Goal: Task Accomplishment & Management: Complete application form

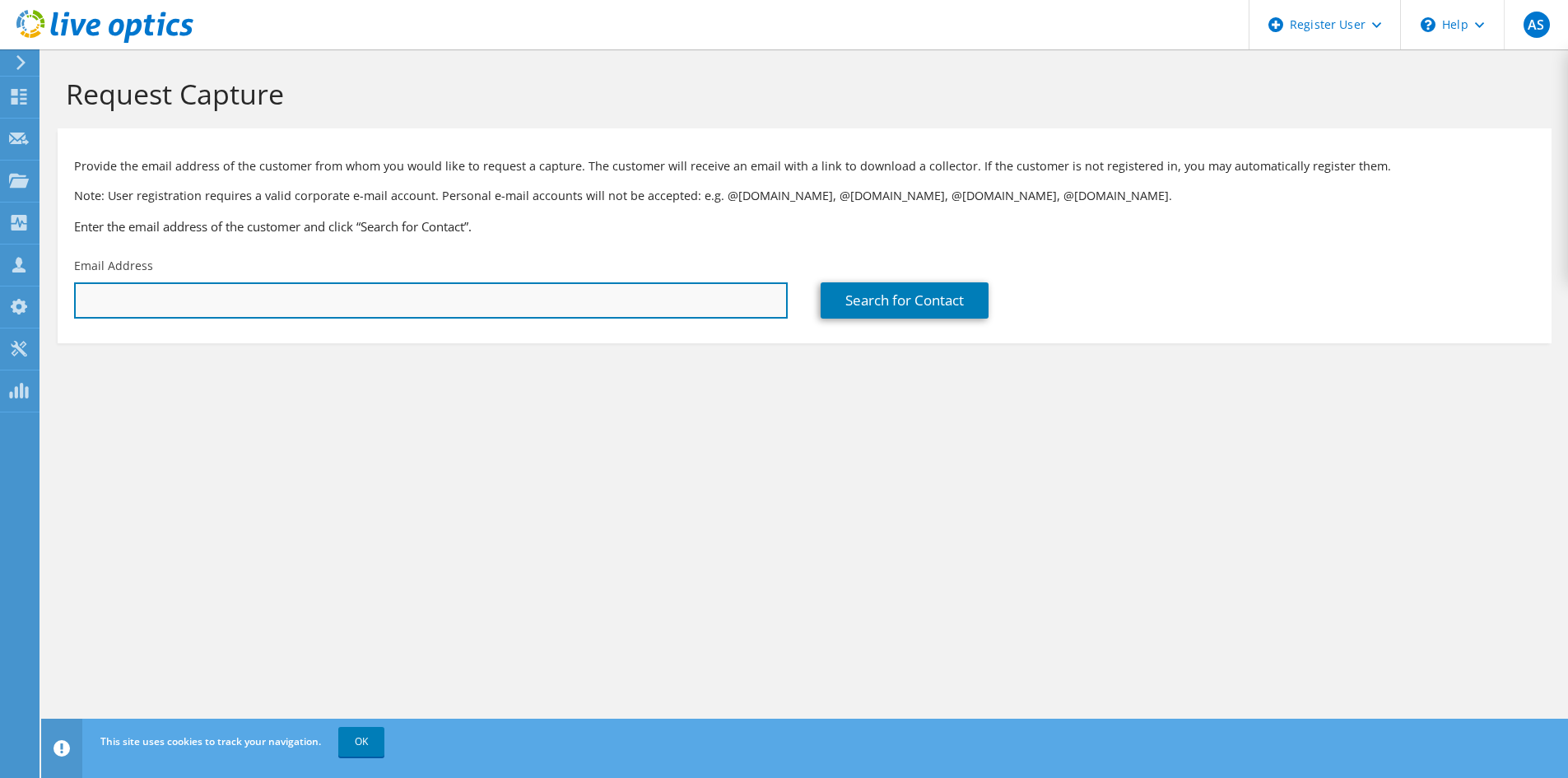
click at [497, 300] on input "text" at bounding box center [430, 300] width 713 height 36
paste input "[EMAIL_ADDRESS][PERSON_NAME][DOMAIN_NAME]"
type input "[EMAIL_ADDRESS][PERSON_NAME][DOMAIN_NAME]"
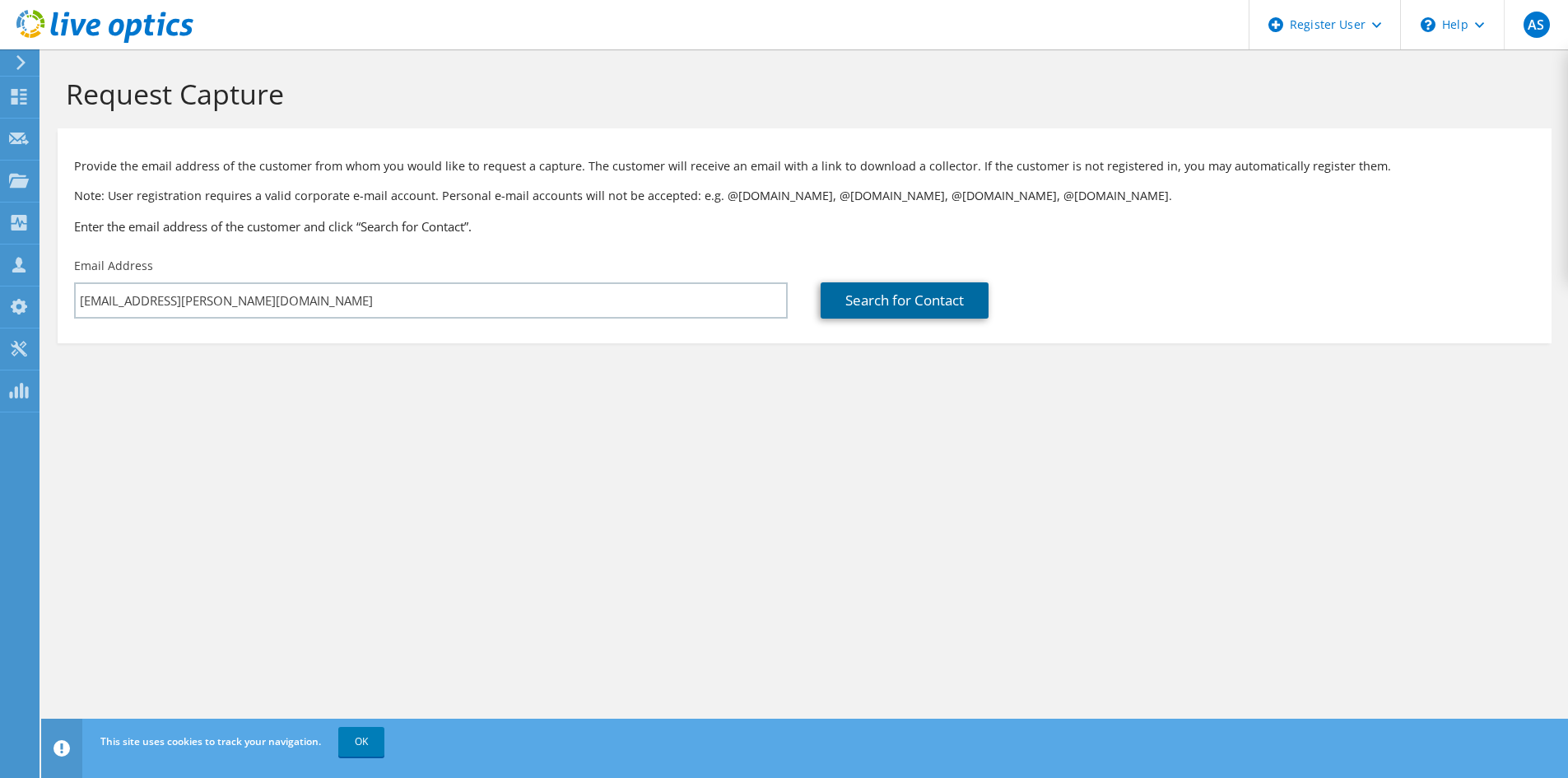
click at [893, 301] on link "Search for Contact" at bounding box center [905, 300] width 167 height 36
type input "Cyberco Ltd"
type input "Mark"
type input "[PERSON_NAME]"
type input "[GEOGRAPHIC_DATA]"
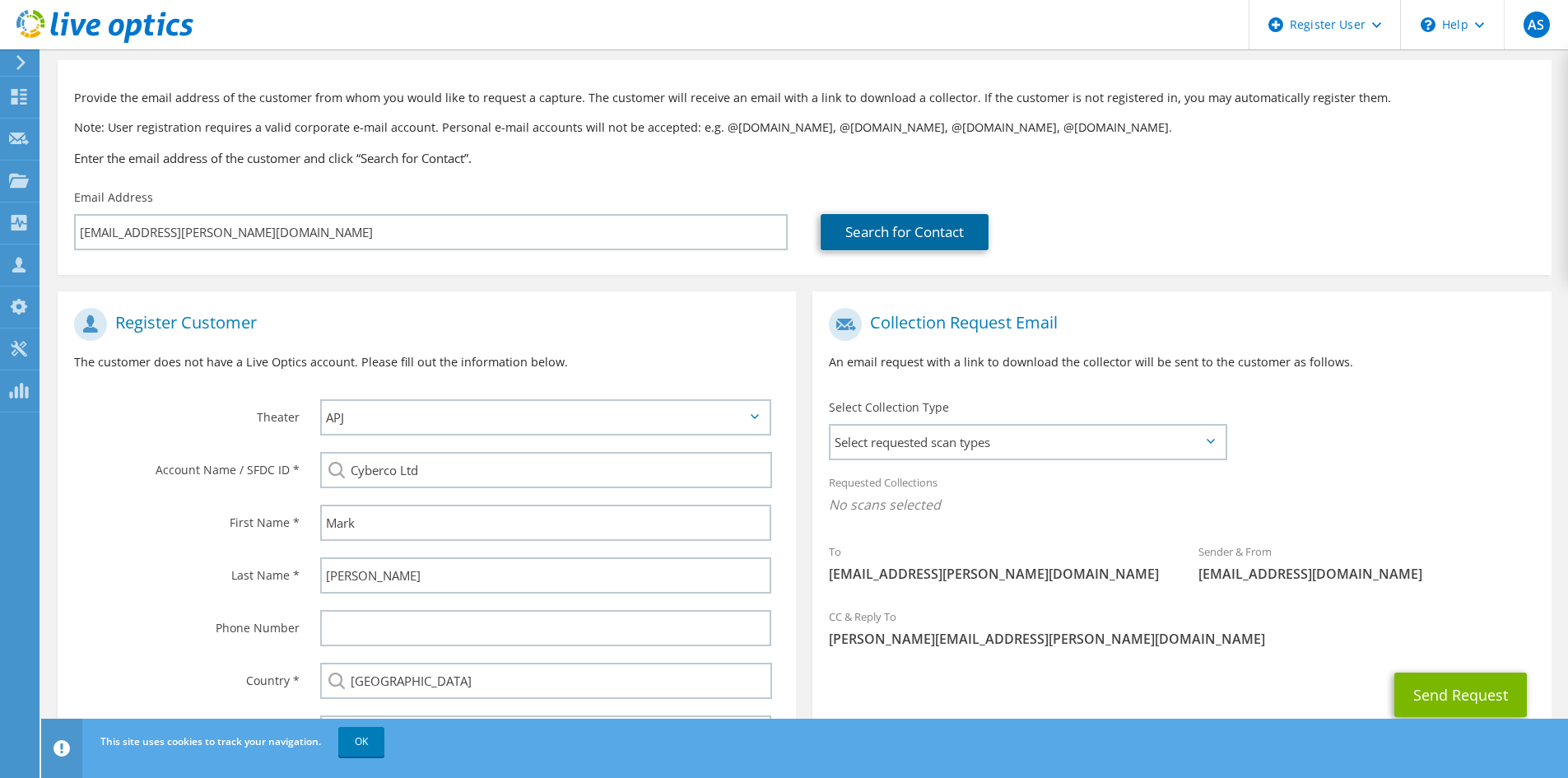
scroll to position [157, 0]
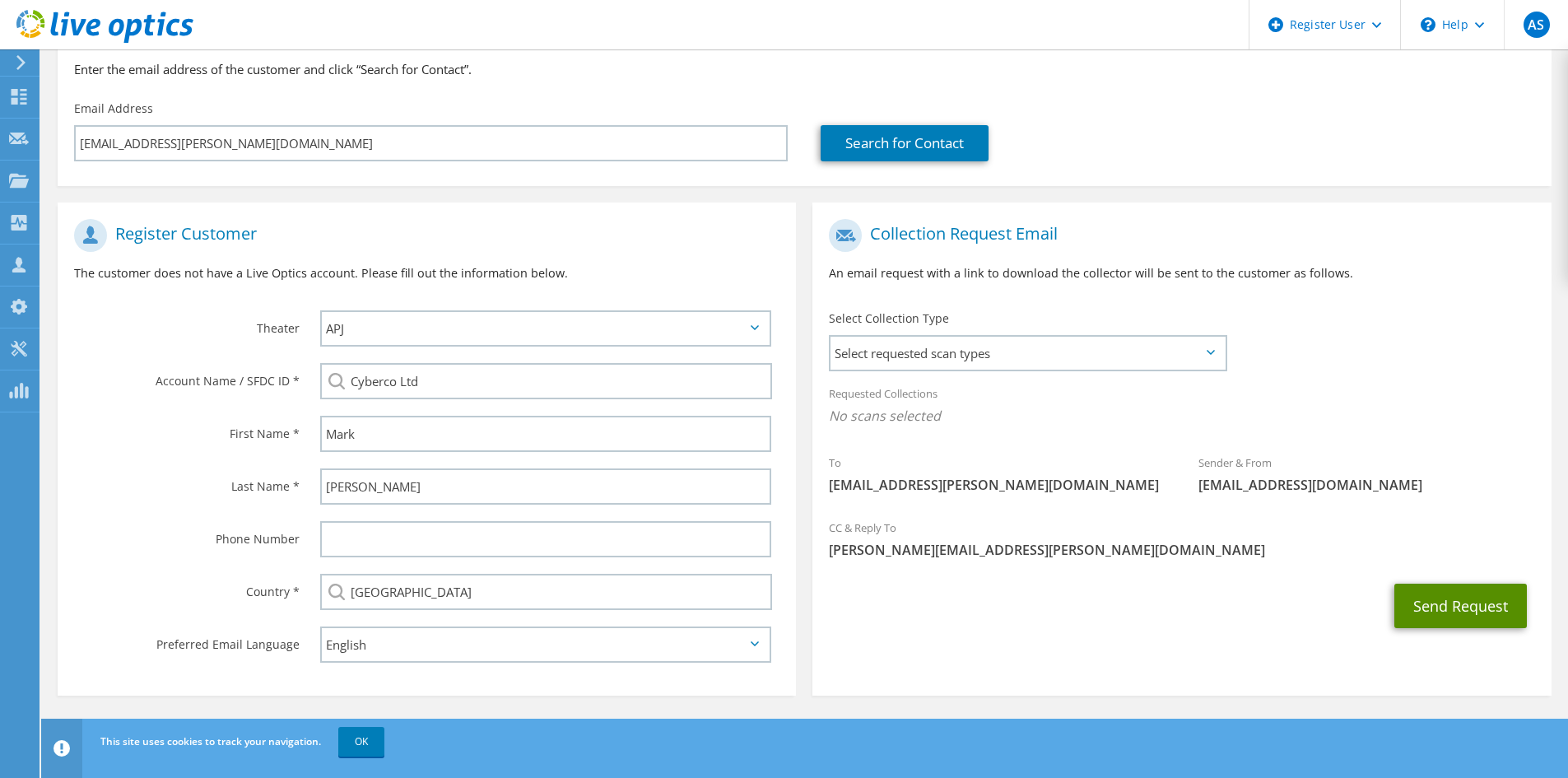
click at [1447, 604] on button "Send Request" at bounding box center [1460, 606] width 133 height 44
